Goal: Task Accomplishment & Management: Use online tool/utility

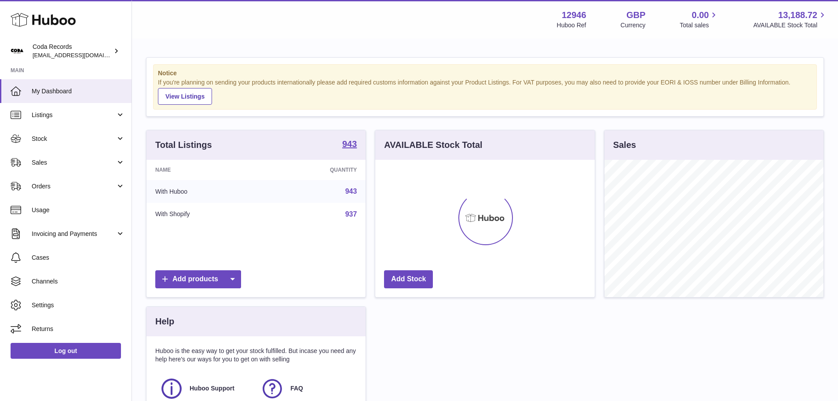
scroll to position [137, 219]
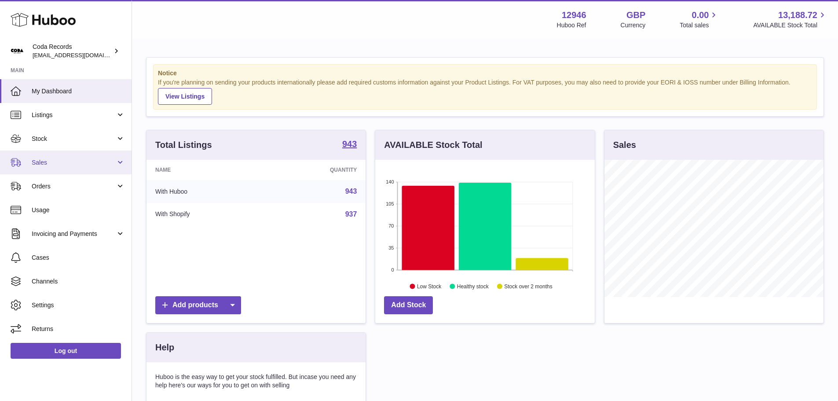
click at [50, 171] on link "Sales" at bounding box center [66, 162] width 132 height 24
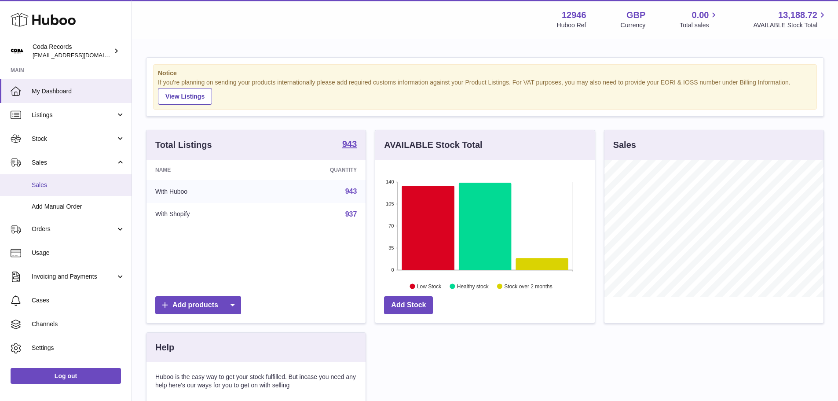
click at [51, 185] on span "Sales" at bounding box center [78, 185] width 93 height 8
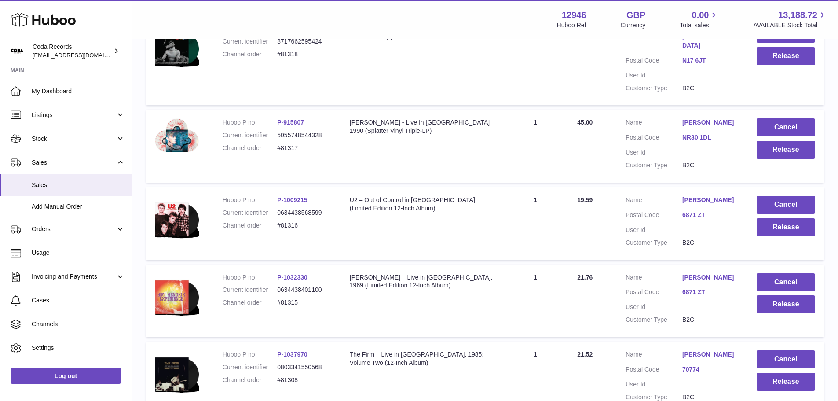
scroll to position [484, 0]
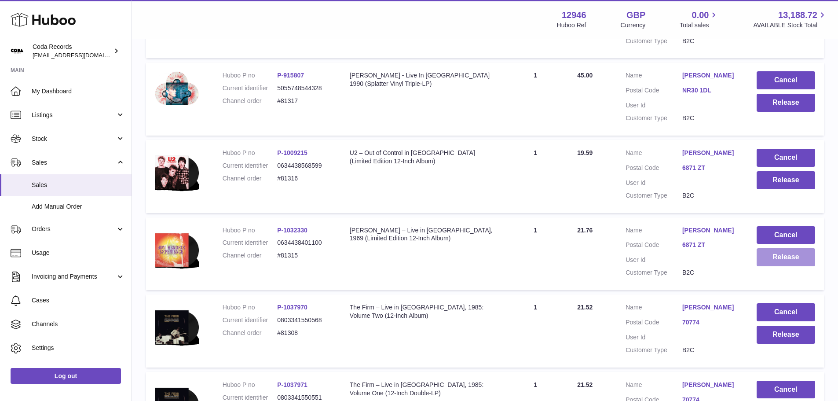
click at [775, 248] on button "Release" at bounding box center [785, 257] width 58 height 18
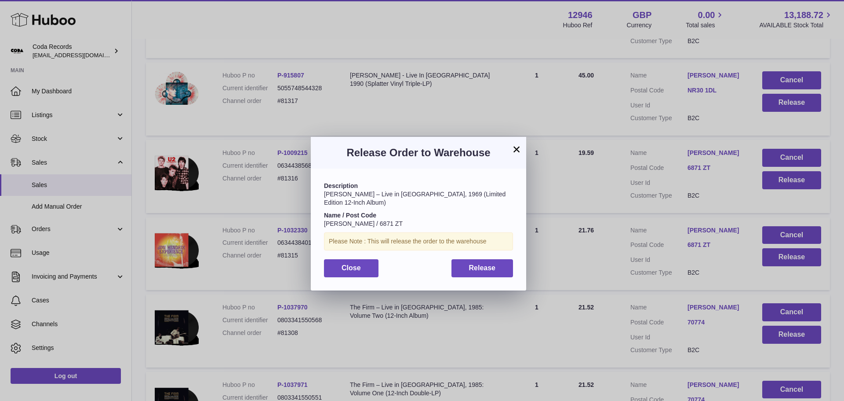
click at [515, 150] on button "×" at bounding box center [517, 149] width 11 height 11
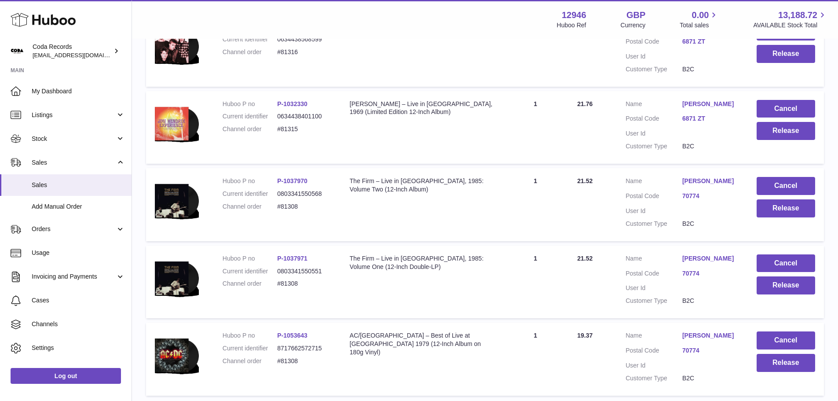
scroll to position [684, 0]
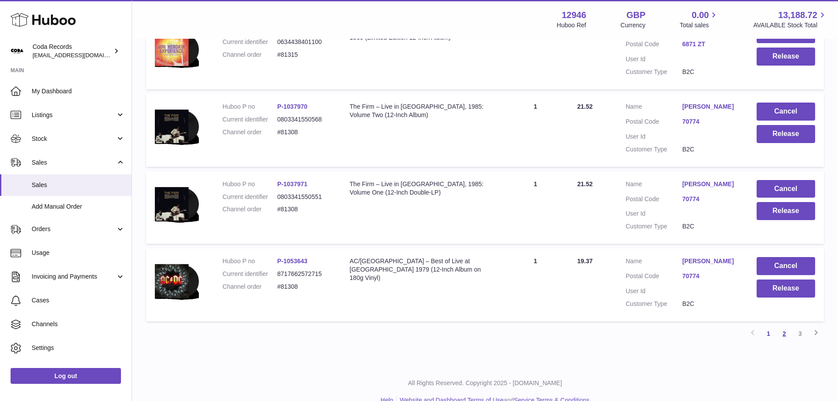
click at [784, 325] on link "2" at bounding box center [784, 333] width 16 height 16
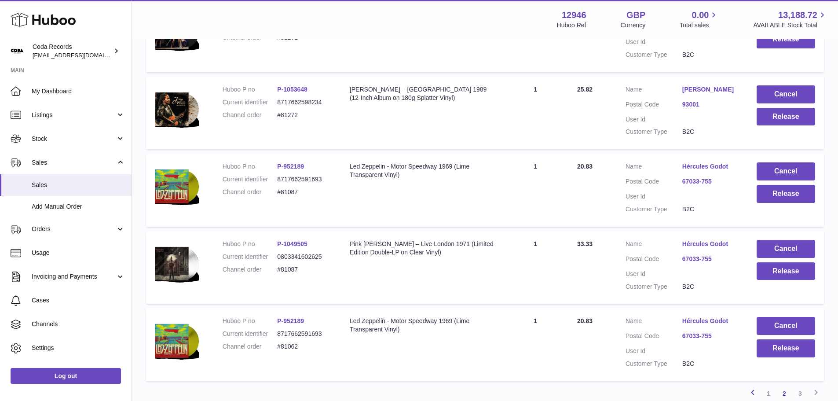
scroll to position [660, 0]
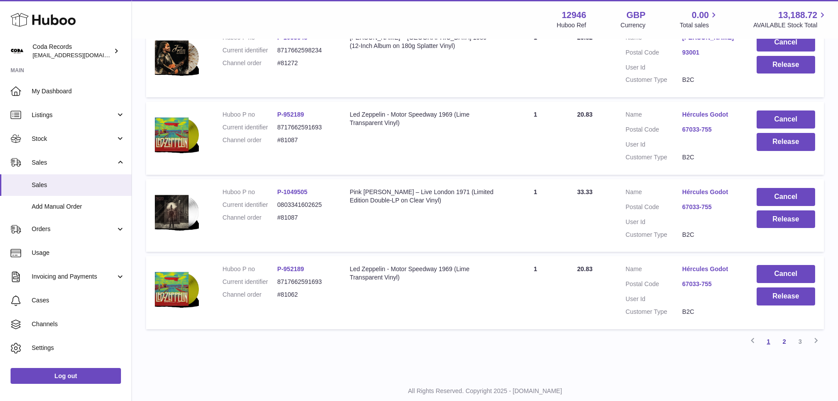
click at [769, 340] on link "1" at bounding box center [768, 341] width 16 height 16
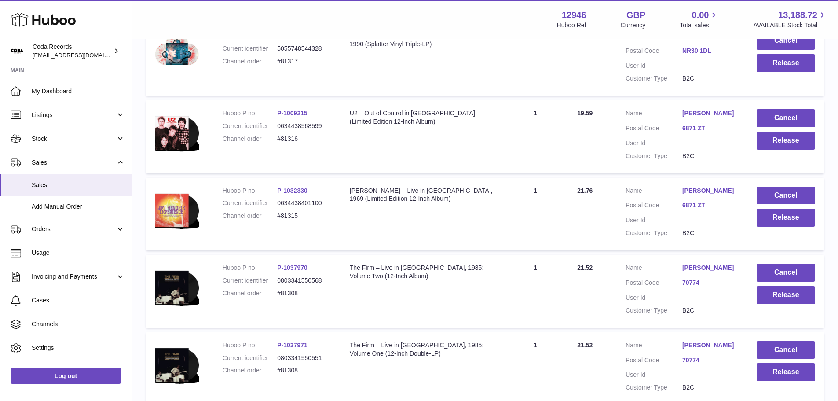
scroll to position [479, 0]
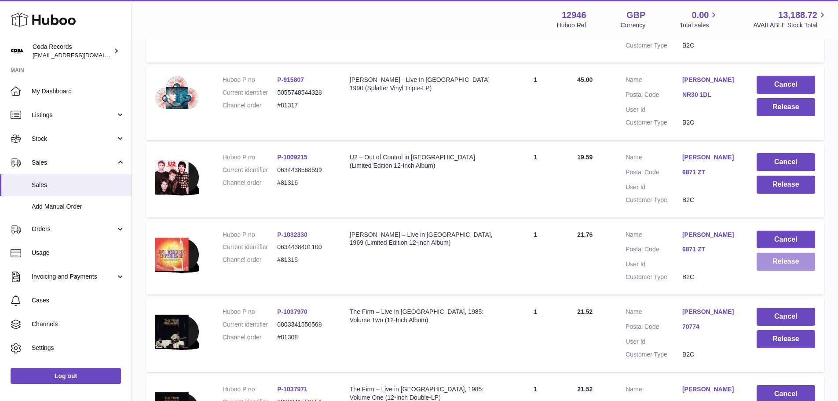
click at [779, 252] on button "Release" at bounding box center [785, 261] width 58 height 18
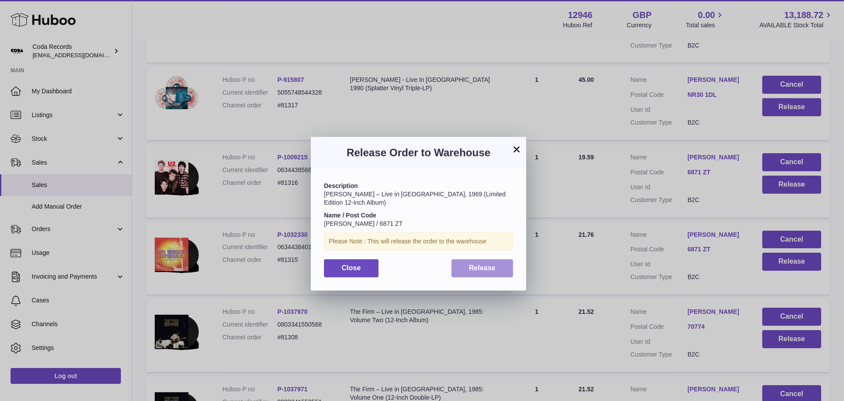
click at [504, 266] on button "Release" at bounding box center [483, 268] width 62 height 18
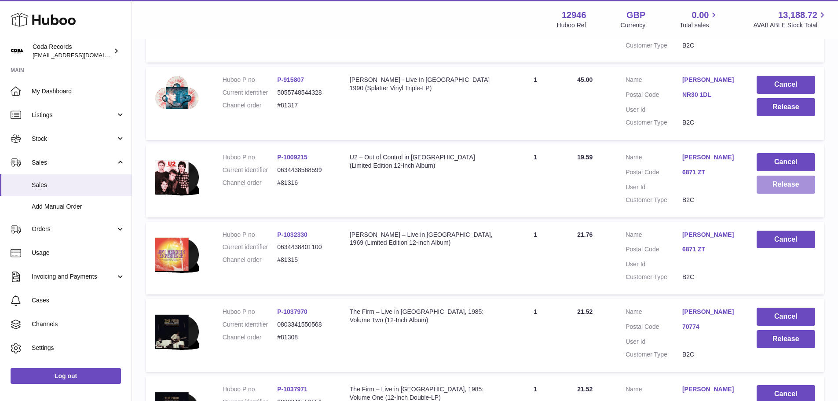
click at [768, 175] on button "Release" at bounding box center [785, 184] width 58 height 18
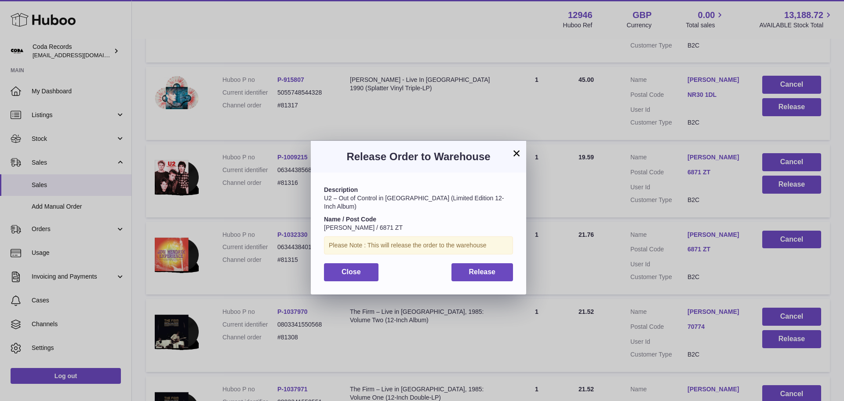
click at [482, 274] on div "Description U2 – Out of Control in NYC (Limited Edition 12-Inch Album) Name / P…" at bounding box center [419, 232] width 216 height 121
click at [486, 263] on button "Release" at bounding box center [483, 272] width 62 height 18
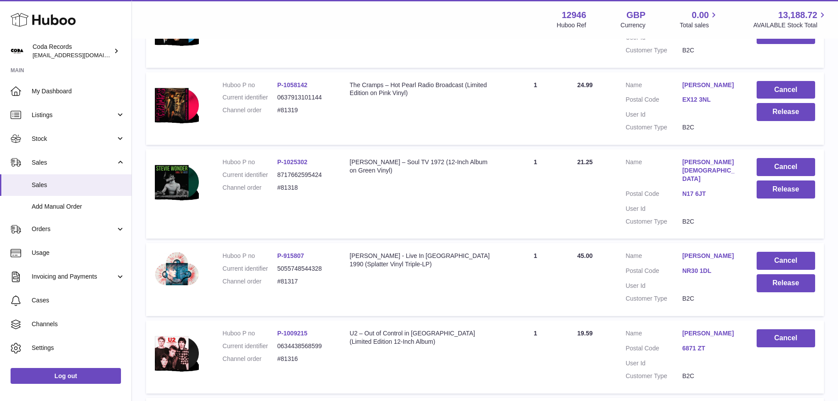
scroll to position [259, 0]
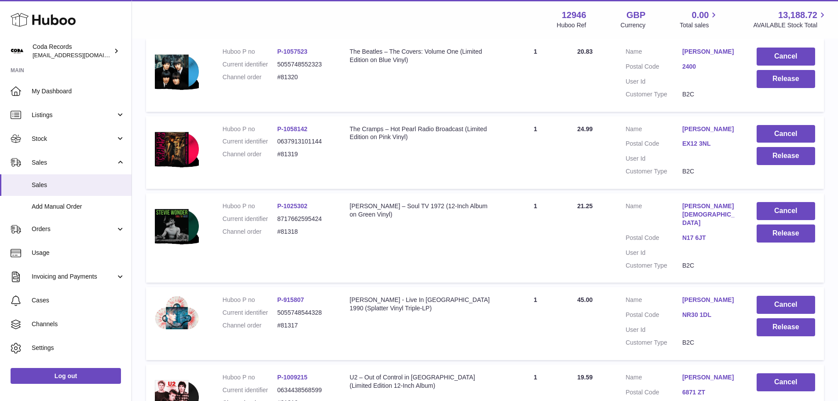
click at [712, 296] on link "Diana Stanislaus" at bounding box center [710, 300] width 57 height 8
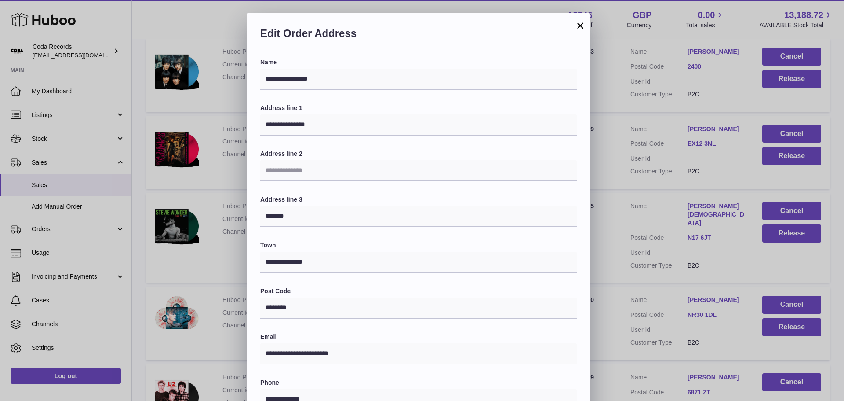
click at [637, 312] on div "**********" at bounding box center [422, 277] width 844 height 528
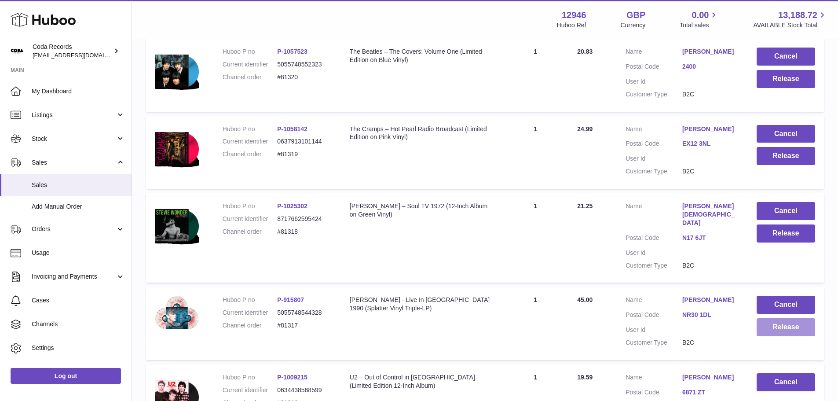
click at [772, 318] on button "Release" at bounding box center [785, 327] width 58 height 18
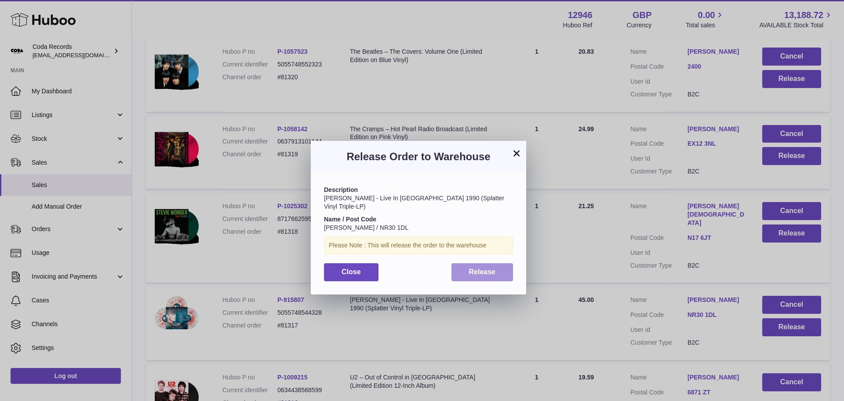
click at [493, 268] on button "Release" at bounding box center [483, 272] width 62 height 18
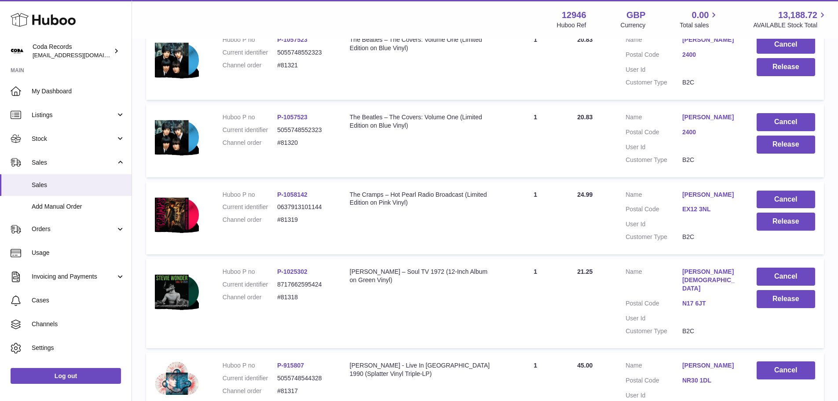
scroll to position [172, 0]
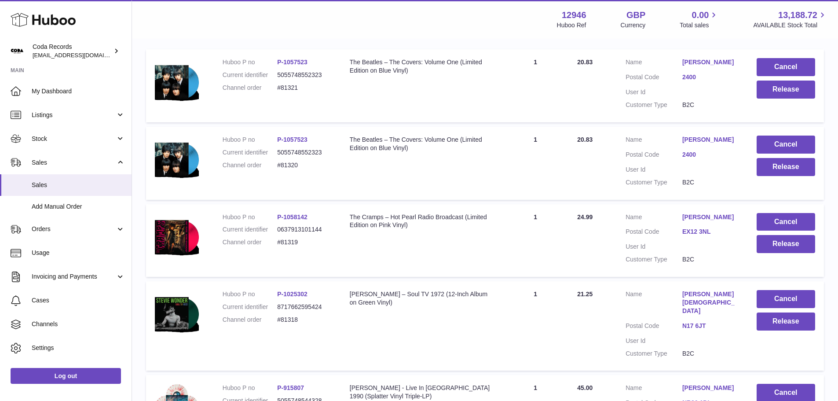
click at [701, 295] on link "Stevie Chick" at bounding box center [710, 302] width 57 height 25
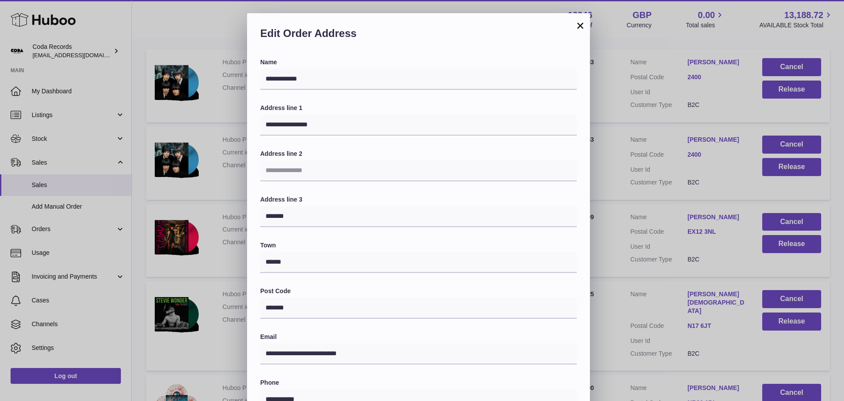
click at [605, 300] on div "**********" at bounding box center [422, 277] width 844 height 528
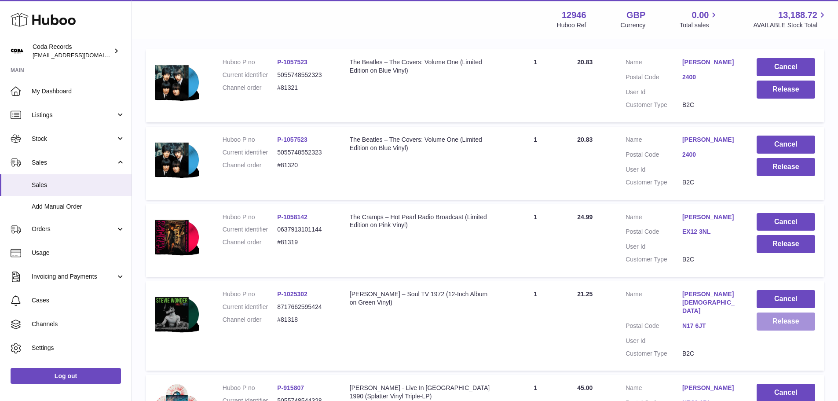
click at [769, 323] on button "Release" at bounding box center [785, 321] width 58 height 18
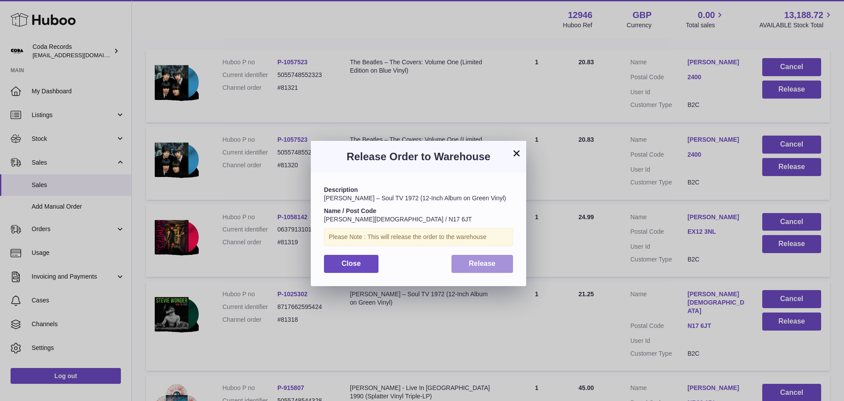
click at [493, 260] on span "Release" at bounding box center [482, 262] width 27 height 7
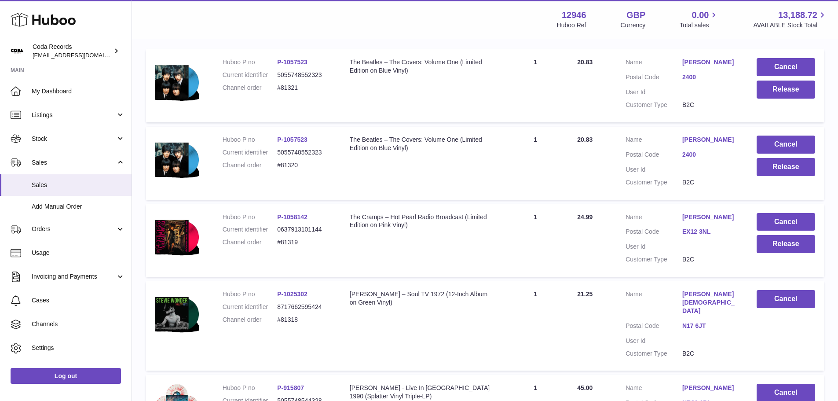
click at [683, 219] on link "Andrew Mynard" at bounding box center [710, 217] width 57 height 8
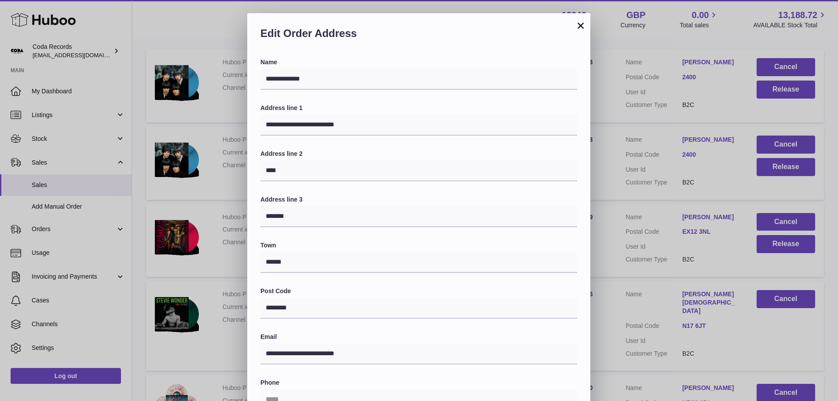
click at [621, 270] on div "**********" at bounding box center [419, 277] width 838 height 528
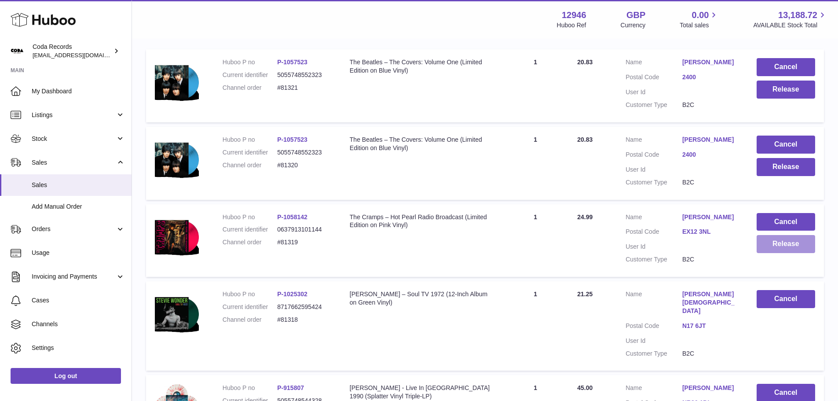
click at [778, 253] on button "Release" at bounding box center [785, 244] width 58 height 18
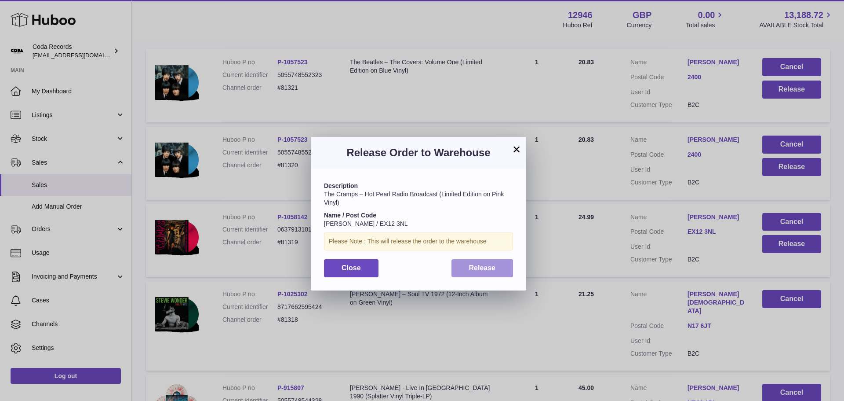
click at [490, 270] on span "Release" at bounding box center [482, 267] width 27 height 7
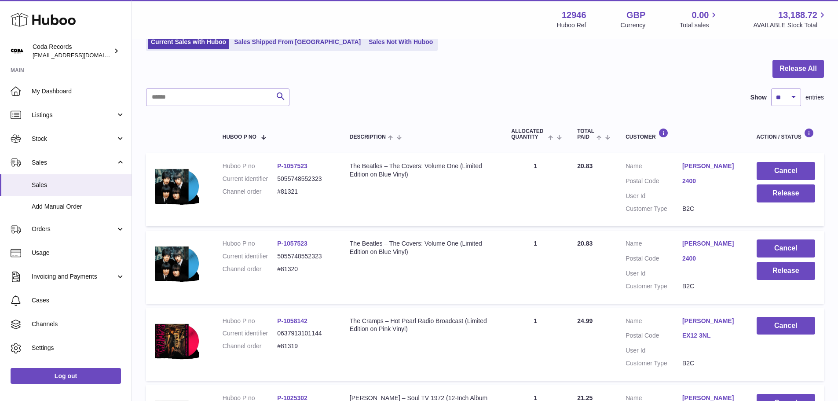
scroll to position [84, 0]
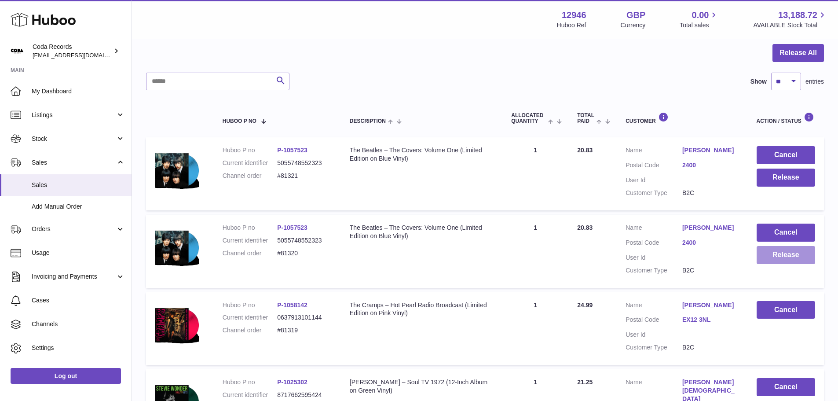
click at [775, 256] on button "Release" at bounding box center [785, 255] width 58 height 18
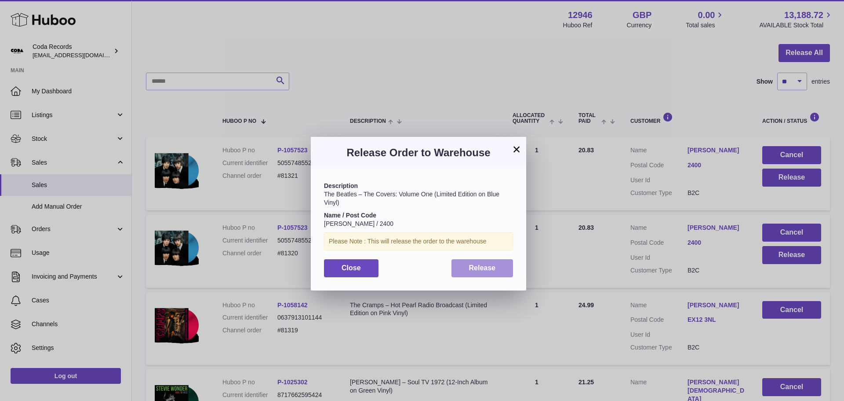
click at [480, 267] on span "Release" at bounding box center [482, 267] width 27 height 7
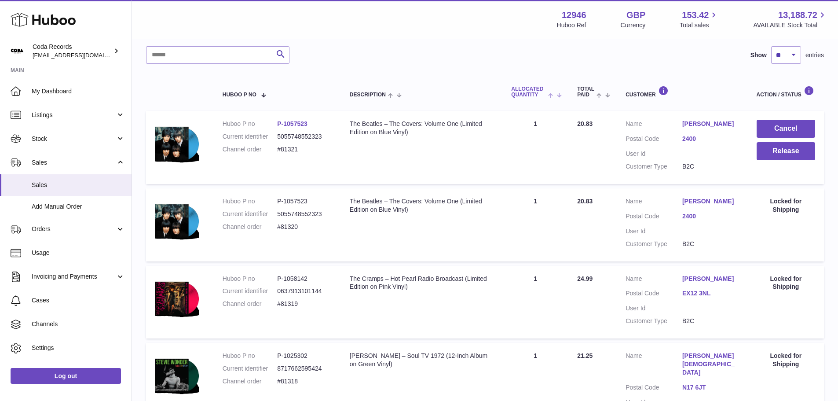
scroll to position [132, 0]
